Goal: Transaction & Acquisition: Register for event/course

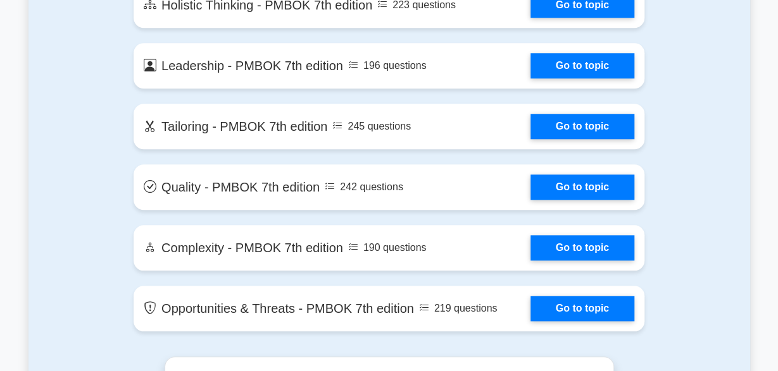
scroll to position [2850, 0]
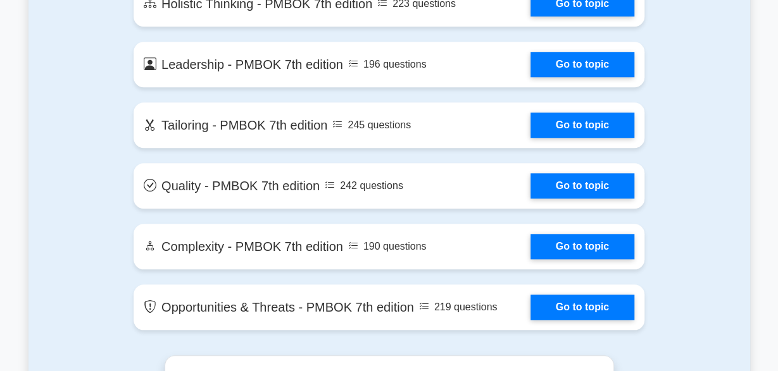
click at [530, 124] on link "Go to topic" at bounding box center [582, 125] width 104 height 25
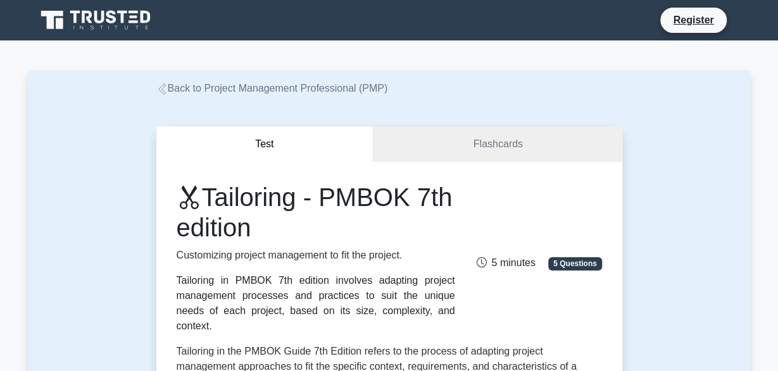
click at [175, 97] on div "Test Flashcards Tailoring - PMBOK 7th edition Customizing project management to…" at bounding box center [389, 363] width 481 height 535
click at [194, 89] on link "Back to Project Management Professional (PMP)" at bounding box center [272, 88] width 232 height 11
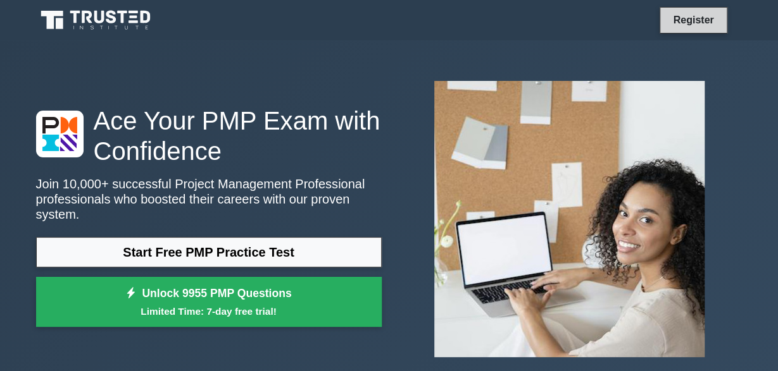
click at [679, 27] on link "Register" at bounding box center [693, 20] width 56 height 16
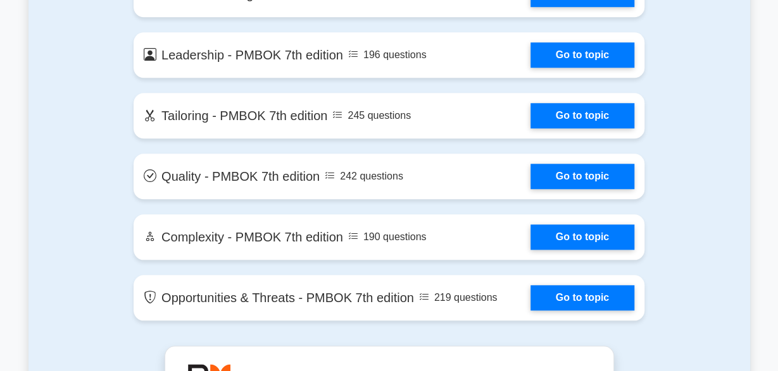
scroll to position [2859, 0]
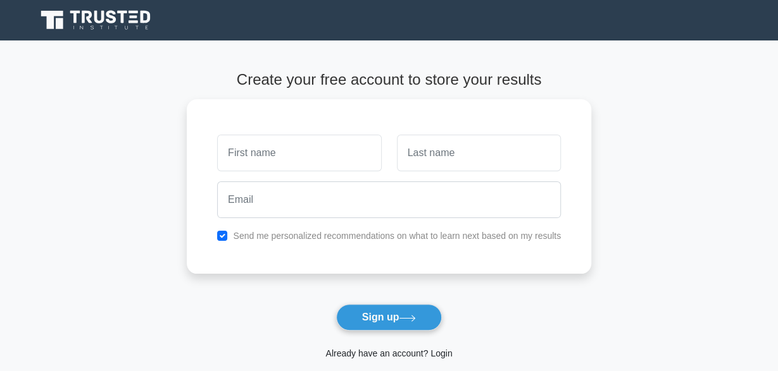
click at [398, 350] on link "Already have an account? Login" at bounding box center [388, 354] width 127 height 10
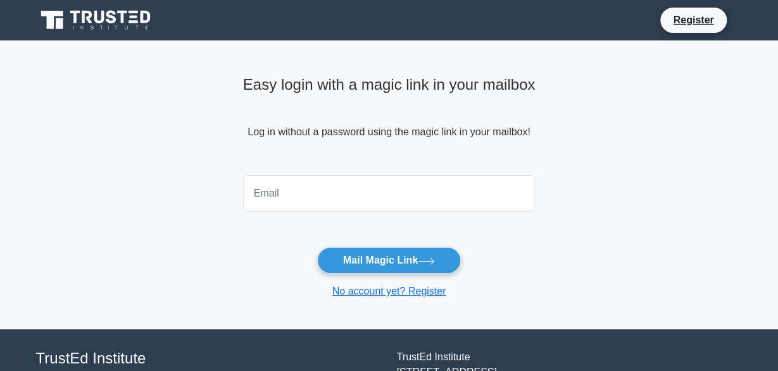
click at [295, 189] on input "email" at bounding box center [389, 193] width 292 height 37
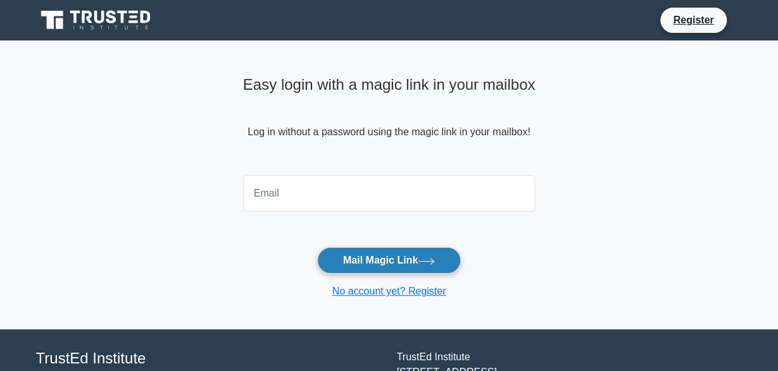
click at [366, 256] on button "Mail Magic Link" at bounding box center [389, 260] width 144 height 27
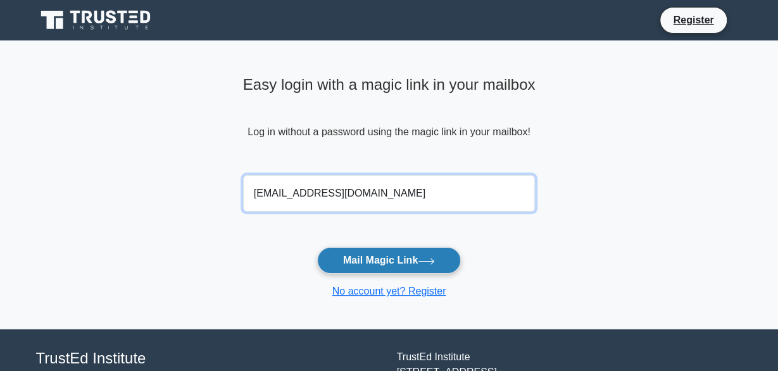
type input "PMPprep@cossth.com"
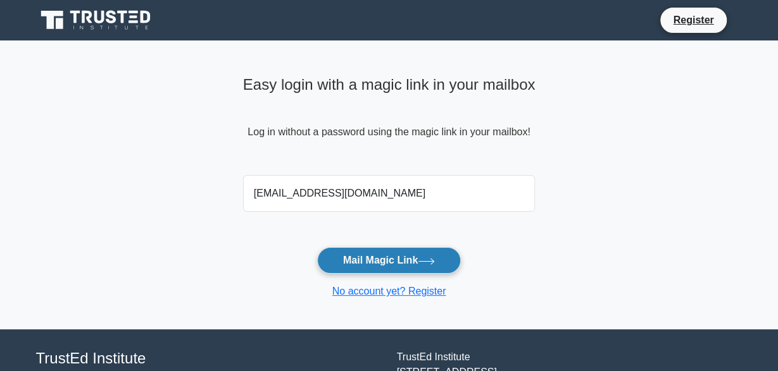
click at [376, 251] on button "Mail Magic Link" at bounding box center [389, 260] width 144 height 27
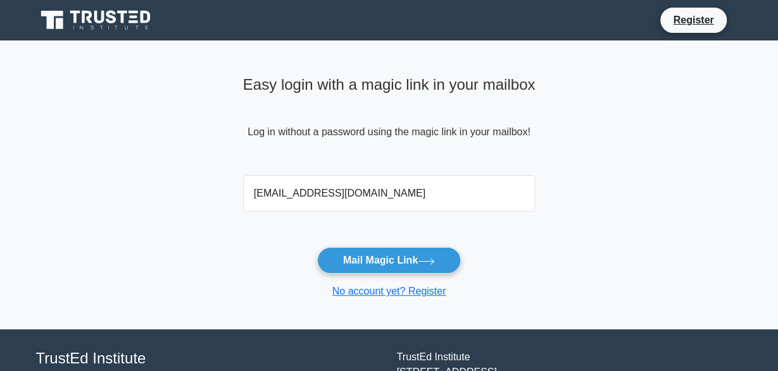
scroll to position [97, 0]
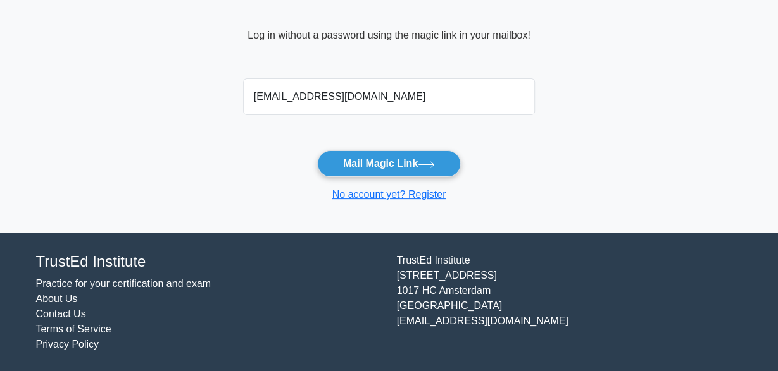
click at [378, 82] on input "[EMAIL_ADDRESS][DOMAIN_NAME]" at bounding box center [389, 96] width 292 height 37
click at [317, 151] on button "Mail Magic Link" at bounding box center [389, 164] width 144 height 27
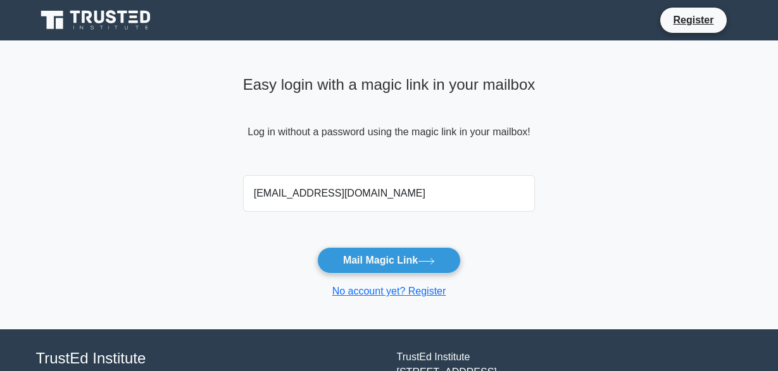
scroll to position [97, 0]
